Goal: Find contact information: Find contact information

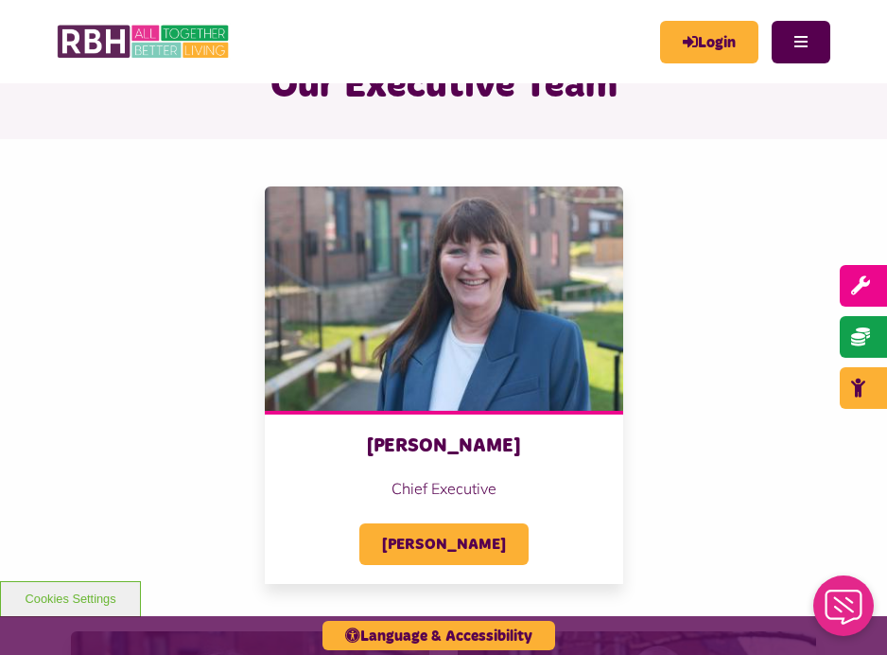
scroll to position [109, 0]
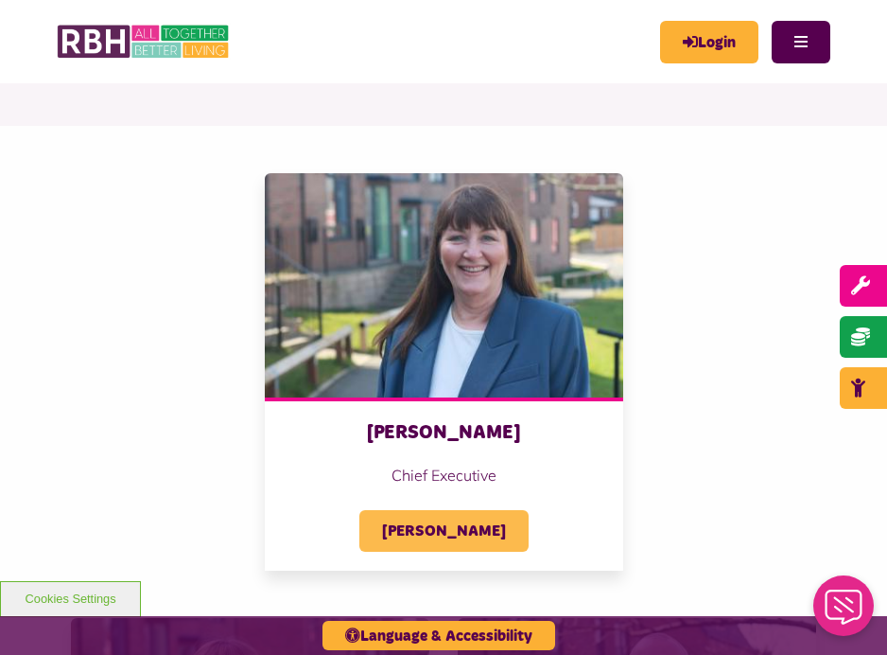
click at [470, 525] on span "[PERSON_NAME]" at bounding box center [443, 531] width 169 height 42
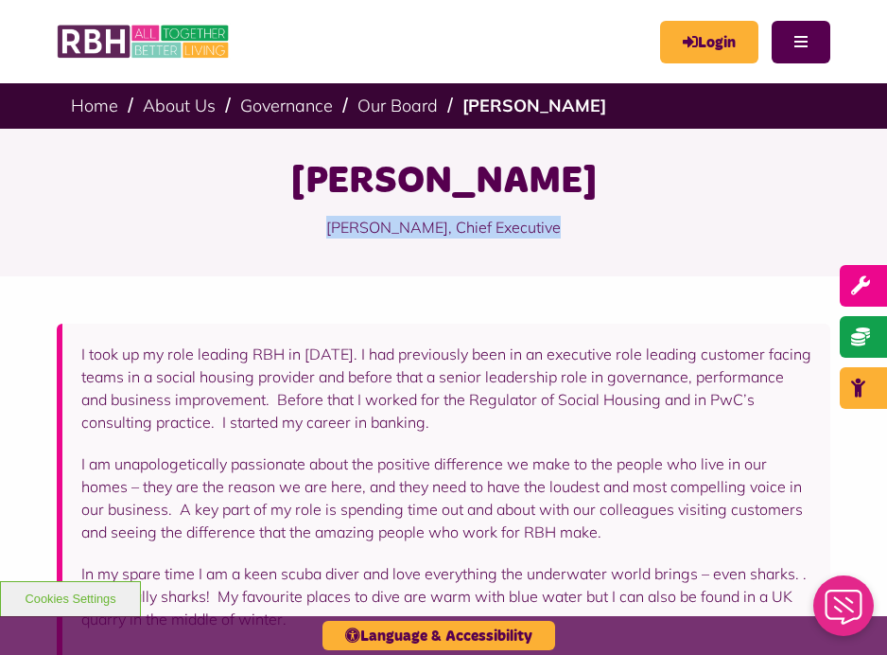
drag, startPoint x: 562, startPoint y: 227, endPoint x: 327, endPoint y: 231, distance: 234.6
click at [327, 231] on p "Amanda Newton, Chief Executive" at bounding box center [444, 227] width 840 height 42
copy p "Amanda Newton, Chief Executive"
